Goal: Task Accomplishment & Management: Use online tool/utility

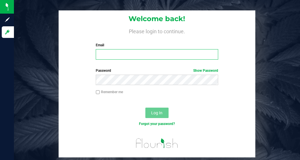
click at [172, 51] on input "Email" at bounding box center [157, 54] width 122 height 10
type input "[EMAIL_ADDRESS][DOMAIN_NAME]"
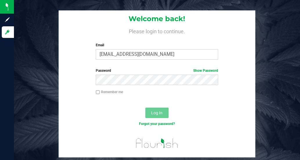
click at [147, 75] on div "Password Show Password" at bounding box center [156, 76] width 131 height 17
click at [157, 111] on span "Log In" at bounding box center [156, 113] width 11 height 5
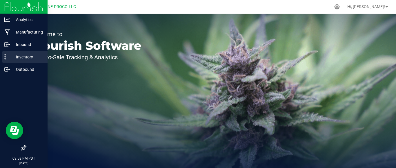
click at [21, 62] on div "Inventory" at bounding box center [25, 57] width 46 height 12
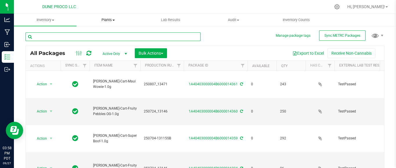
type input "2025-08-07"
type input "2025-07-24"
type input "2025-07-04"
type input "2025-07-24"
type input "2025-09-11"
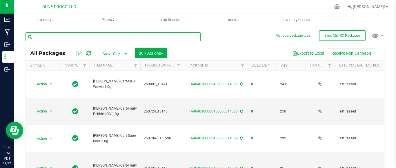
type input "2025-07-16"
type input "2025-08-07"
type input "2025-07-03"
type input "2025-09-11"
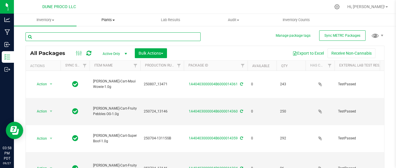
type input "2025-09-11"
type input "2025-09-12"
type input "2025-08-07"
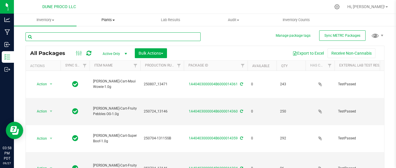
type input "2025-08-07"
type input "2025-07-04"
click at [92, 37] on input "text" at bounding box center [113, 36] width 175 height 9
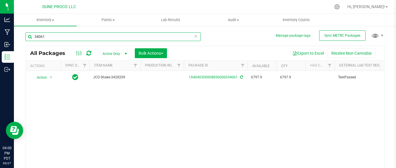
click at [69, 36] on input "34061" at bounding box center [113, 36] width 175 height 9
click at [89, 34] on input "34064" at bounding box center [113, 36] width 175 height 9
click at [122, 36] on input "34065" at bounding box center [113, 36] width 175 height 9
type input "34063"
